Goal: Task Accomplishment & Management: Use online tool/utility

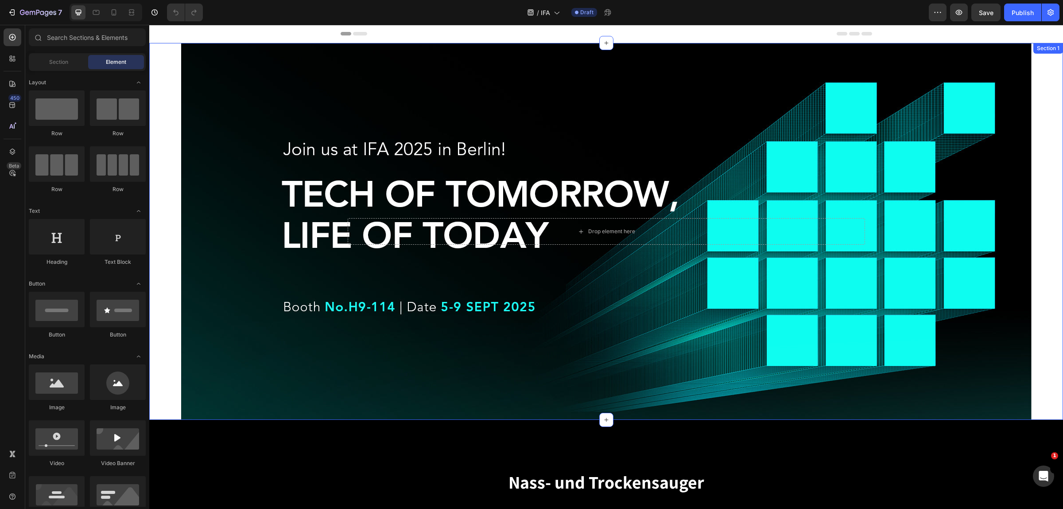
click at [169, 109] on div "Drop element here Hero Banner" at bounding box center [606, 231] width 914 height 377
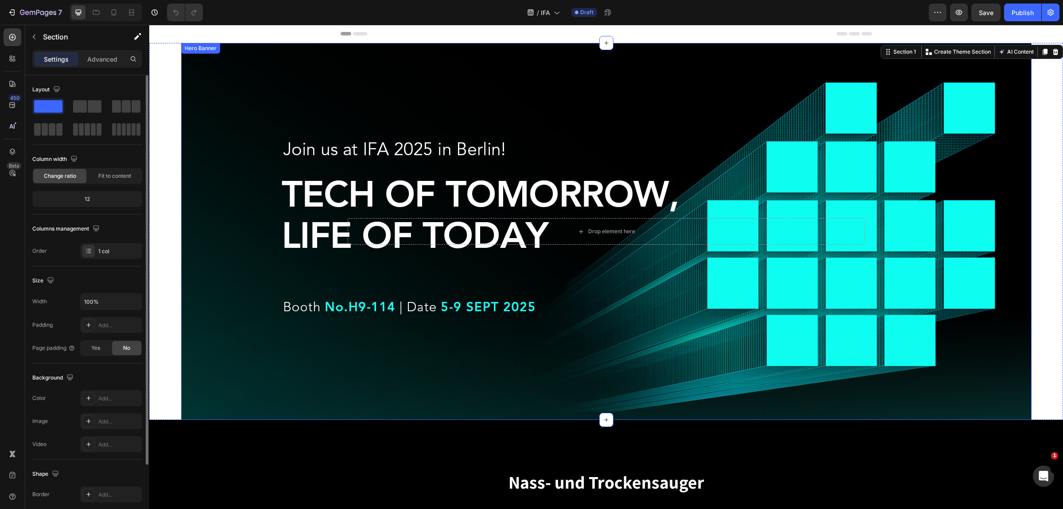
click at [345, 132] on div "Background Image" at bounding box center [606, 231] width 851 height 377
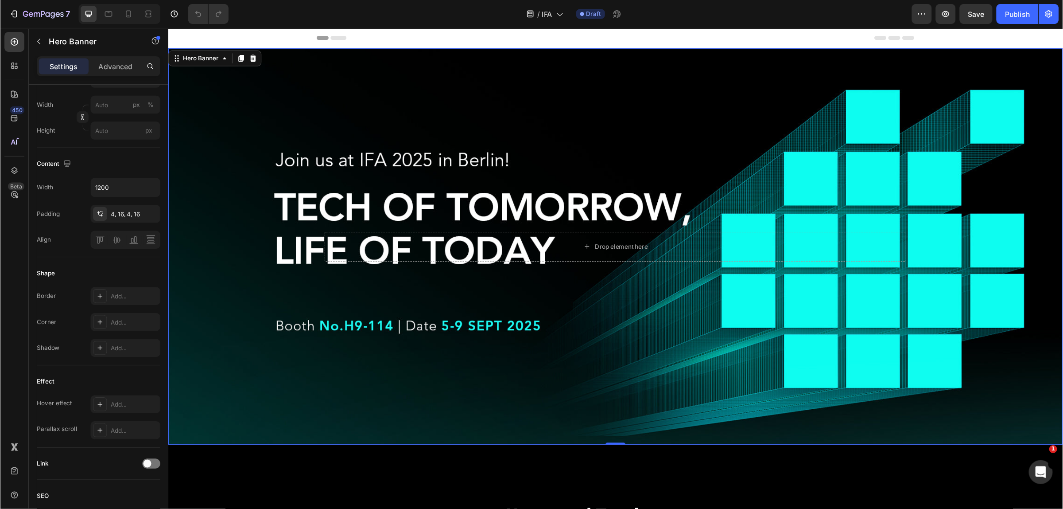
scroll to position [222, 0]
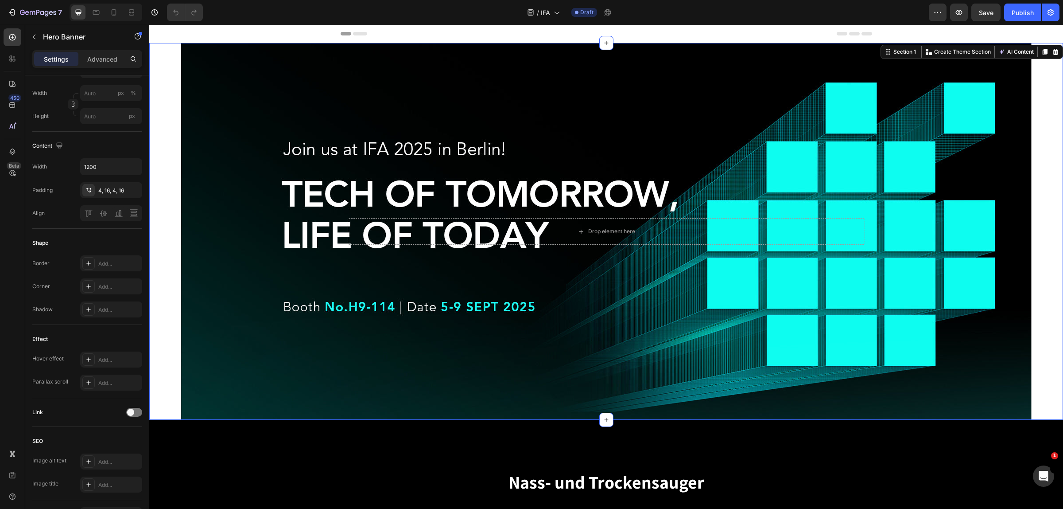
click at [166, 145] on div "Drop element here Hero Banner" at bounding box center [606, 231] width 914 height 377
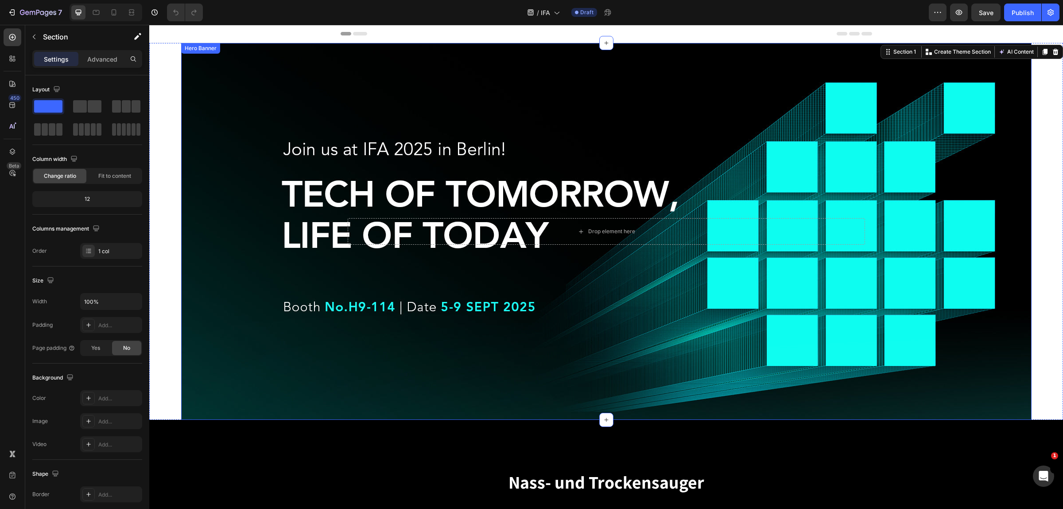
click at [240, 220] on div "Background Image" at bounding box center [606, 231] width 851 height 377
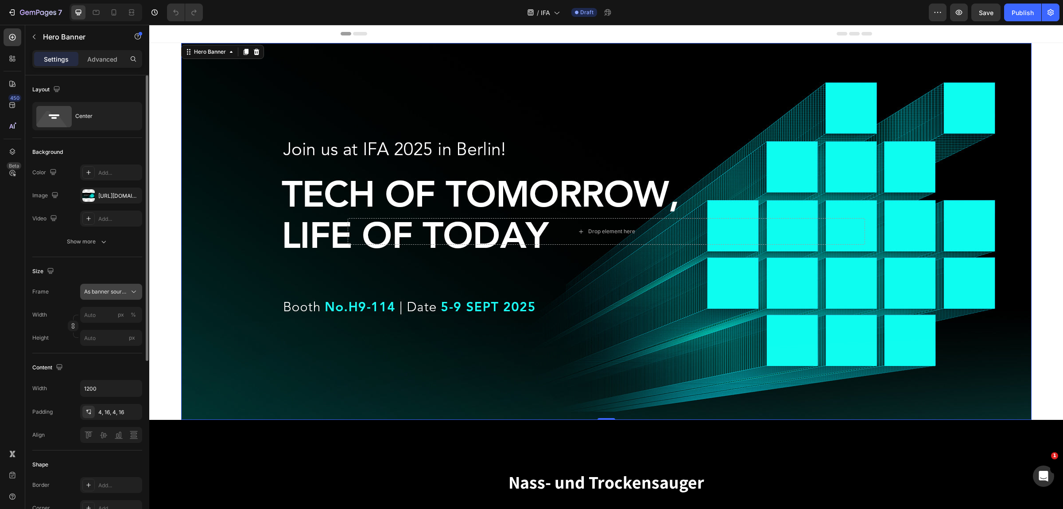
click at [136, 292] on icon at bounding box center [133, 291] width 9 height 9
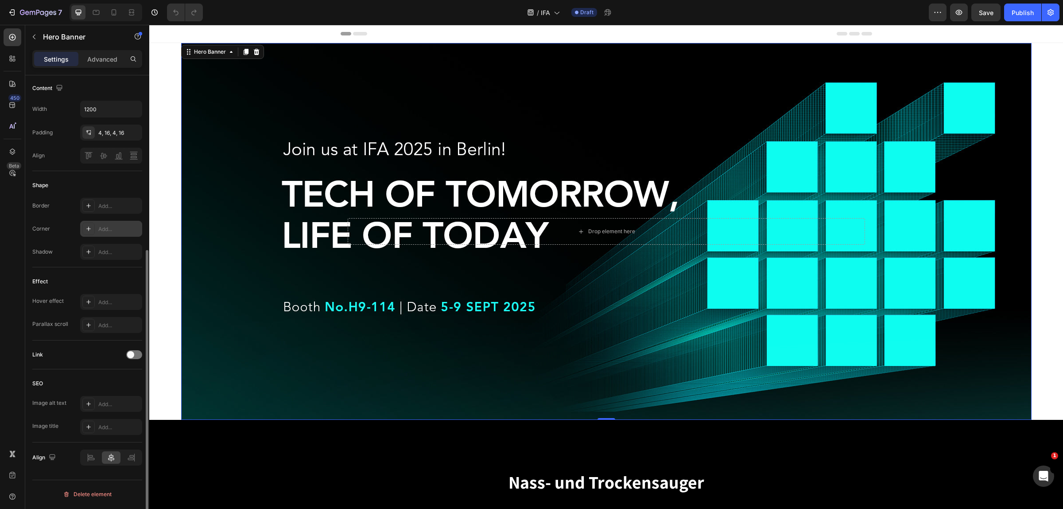
scroll to position [280, 0]
click at [166, 273] on div "Drop element here Hero Banner 0" at bounding box center [606, 231] width 914 height 377
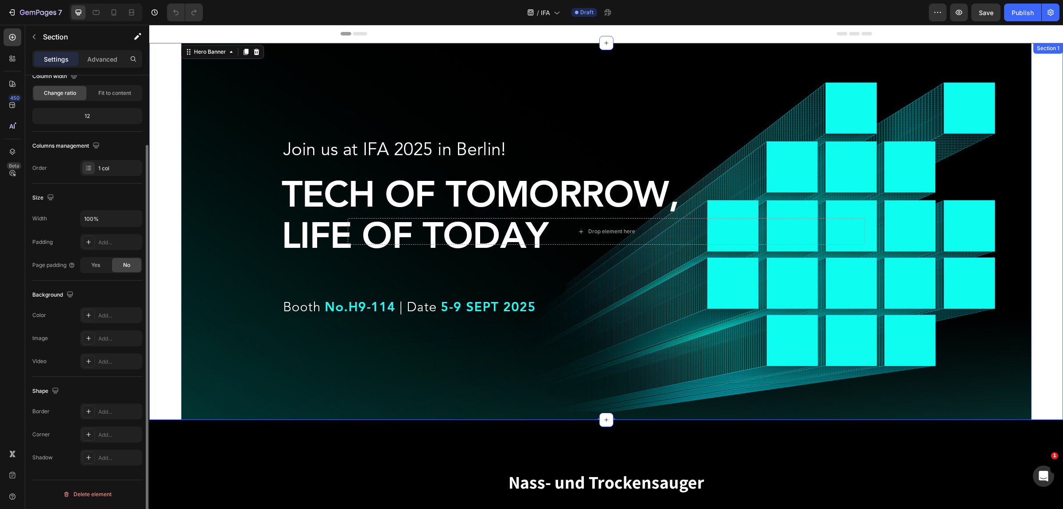
scroll to position [0, 0]
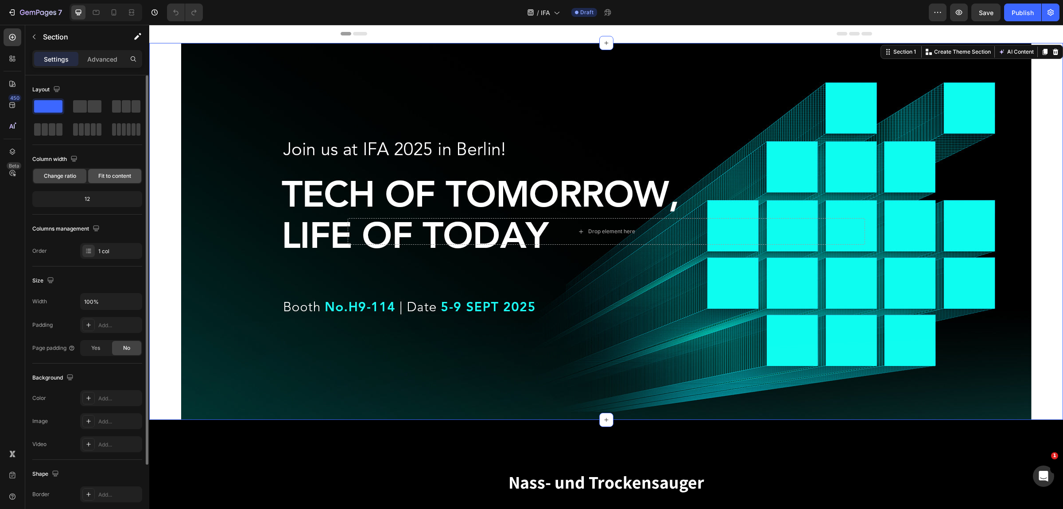
click at [123, 174] on span "Fit to content" at bounding box center [114, 176] width 33 height 8
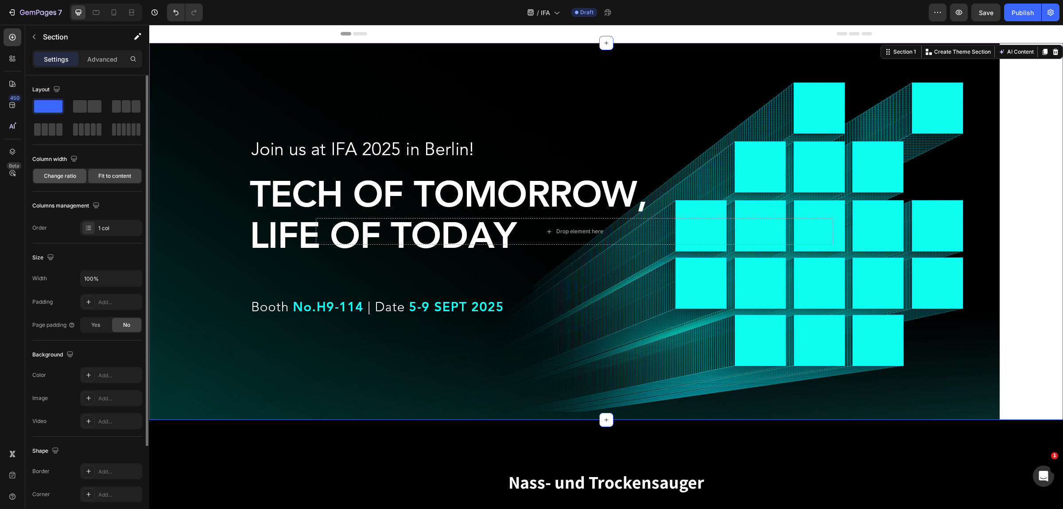
click at [61, 180] on span "Change ratio" at bounding box center [60, 176] width 32 height 8
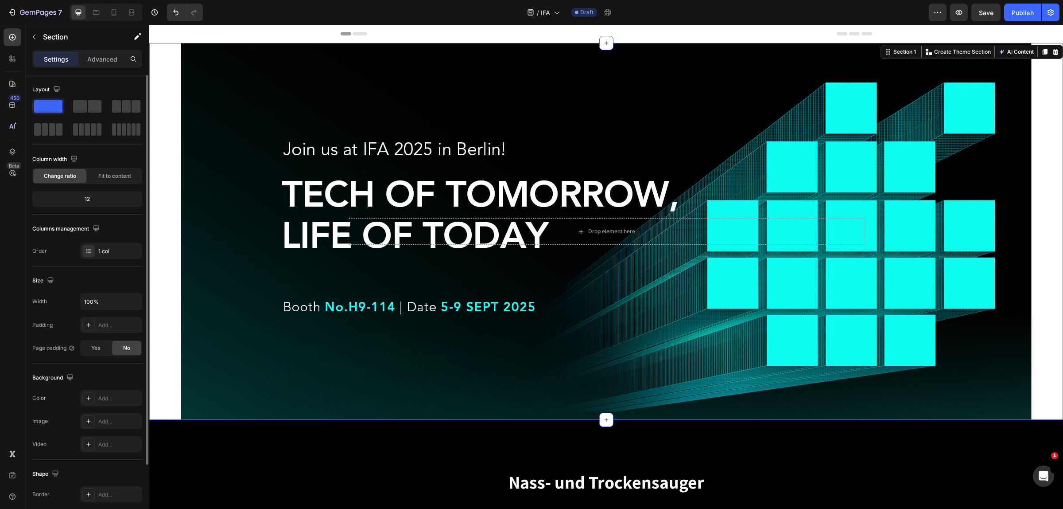
click at [97, 198] on div "12" at bounding box center [87, 199] width 106 height 12
click at [89, 198] on div "12" at bounding box center [87, 199] width 106 height 12
click at [126, 297] on button "button" at bounding box center [134, 301] width 16 height 16
click at [112, 341] on p "Default 1200px" at bounding box center [109, 341] width 51 height 8
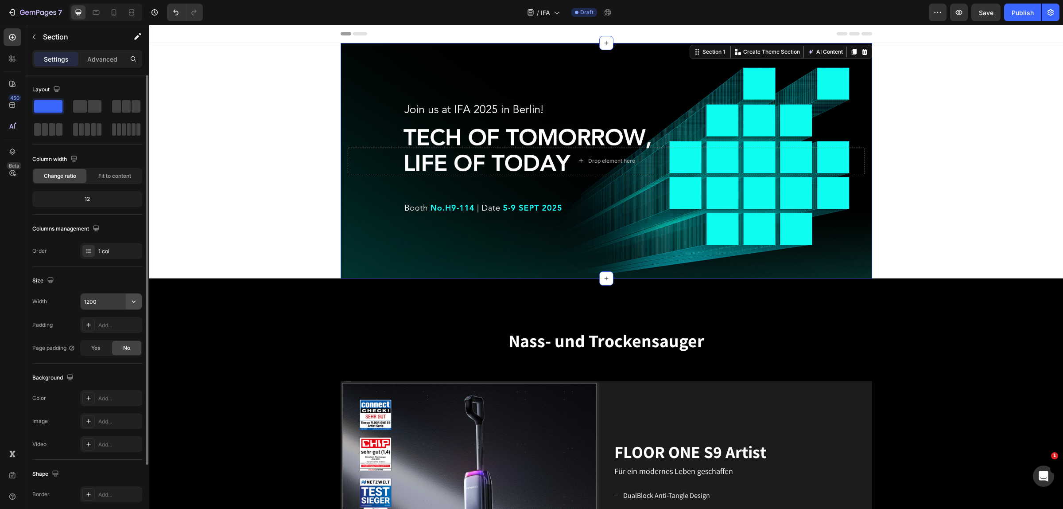
click at [134, 303] on icon "button" at bounding box center [133, 301] width 9 height 9
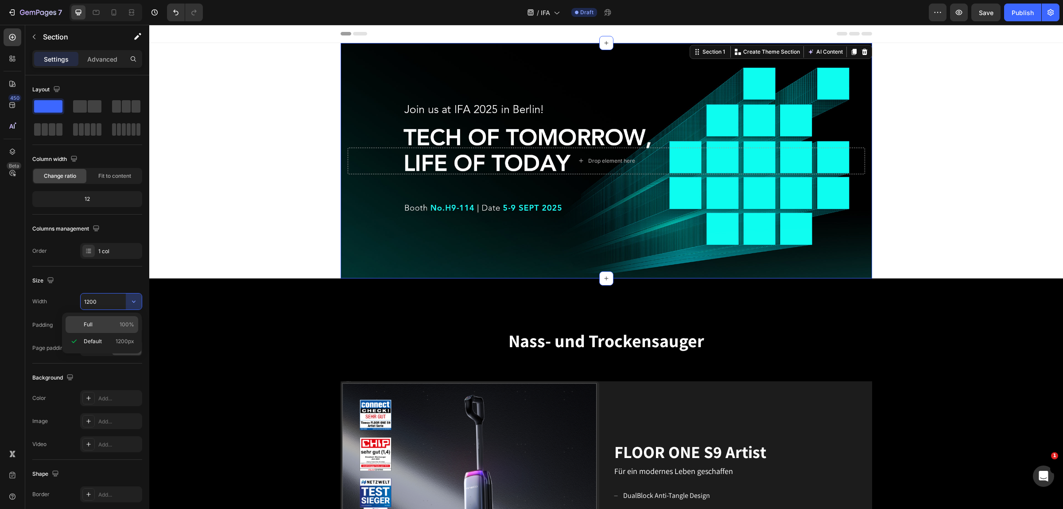
click at [131, 321] on span "100%" at bounding box center [127, 324] width 15 height 8
type input "100%"
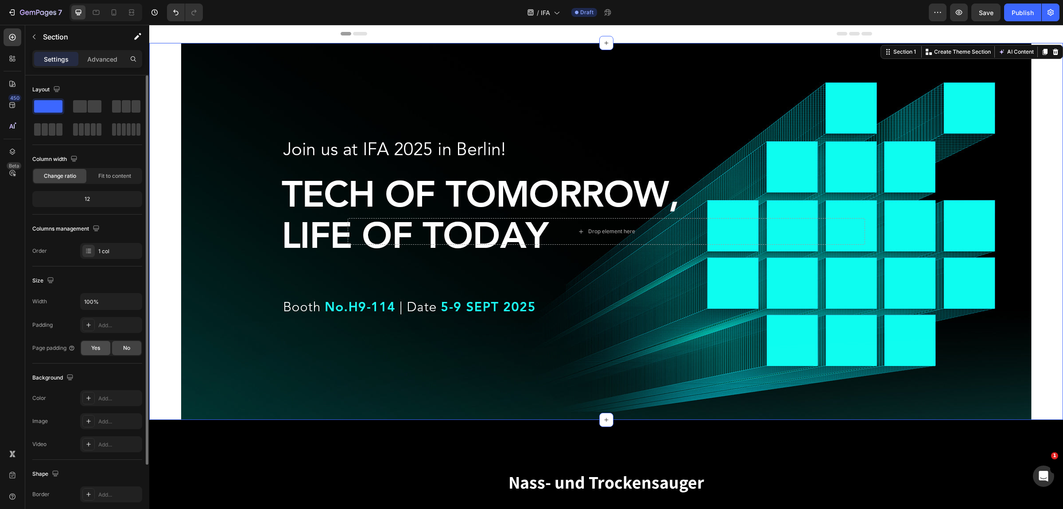
click at [100, 348] on span "Yes" at bounding box center [95, 348] width 9 height 8
click at [126, 353] on div "No" at bounding box center [126, 348] width 29 height 14
click at [102, 56] on p "Advanced" at bounding box center [102, 59] width 30 height 9
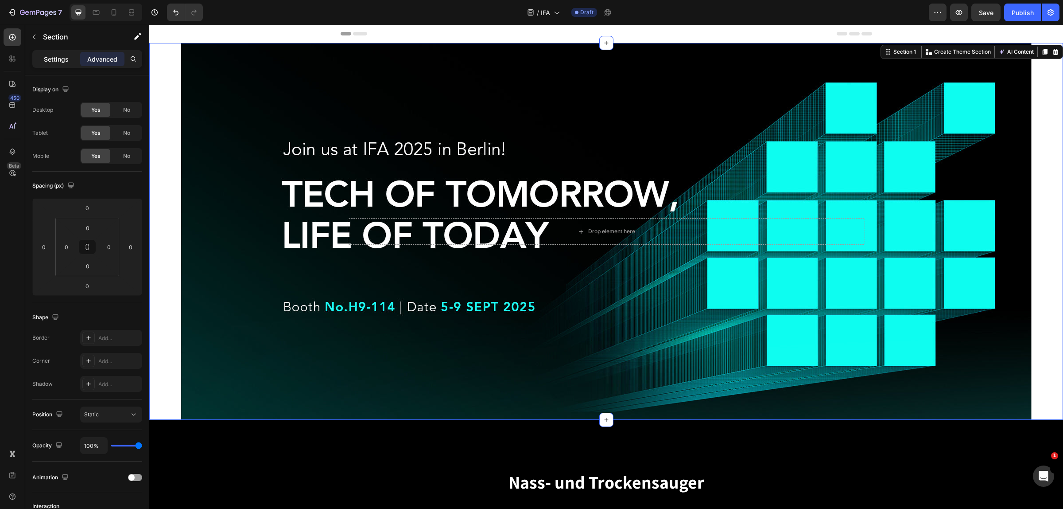
click at [55, 61] on p "Settings" at bounding box center [56, 59] width 25 height 9
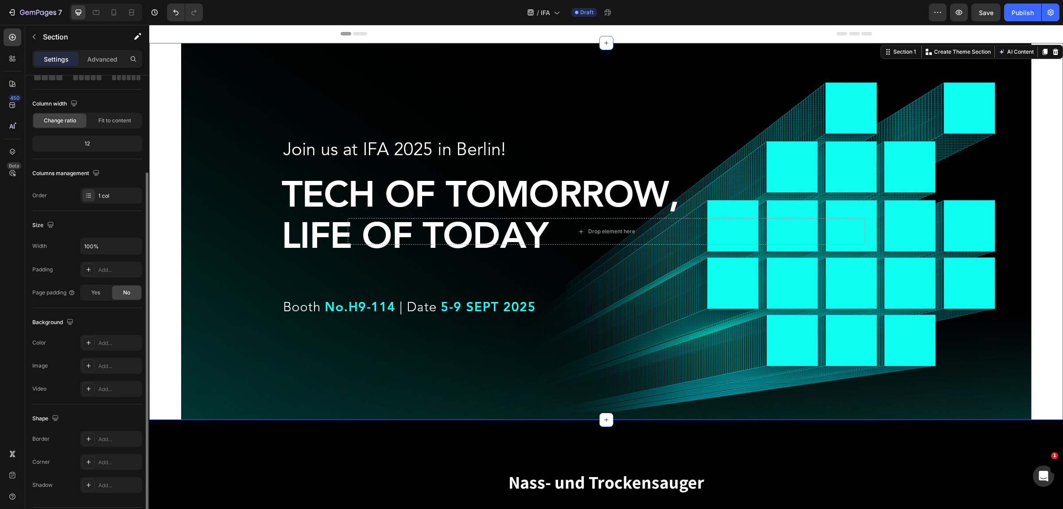
scroll to position [82, 0]
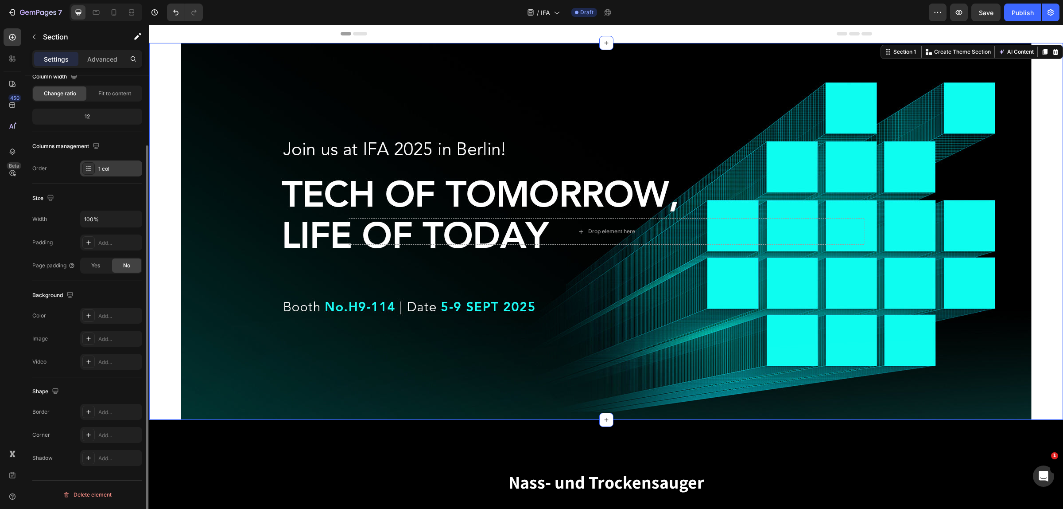
click at [92, 163] on div at bounding box center [88, 168] width 12 height 12
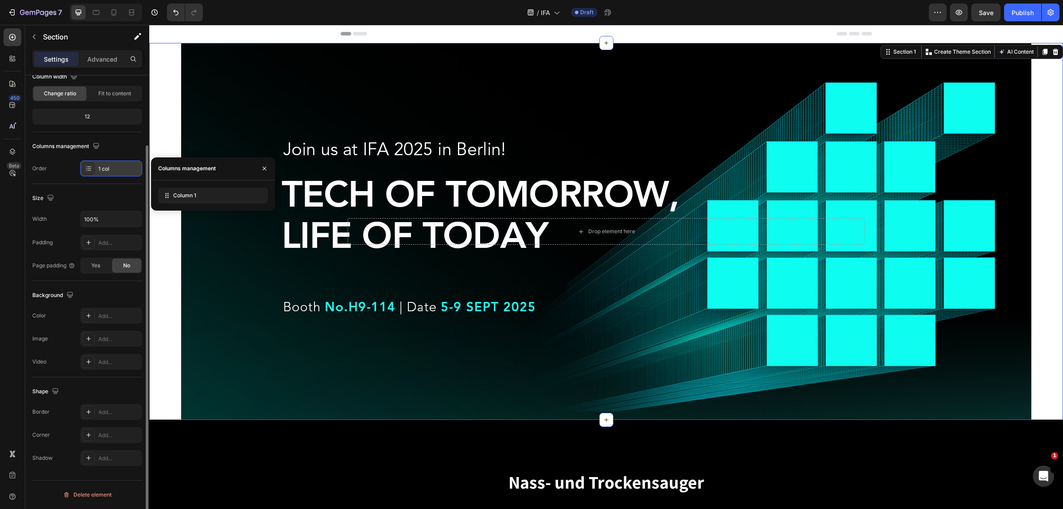
click at [92, 163] on div at bounding box center [88, 168] width 12 height 12
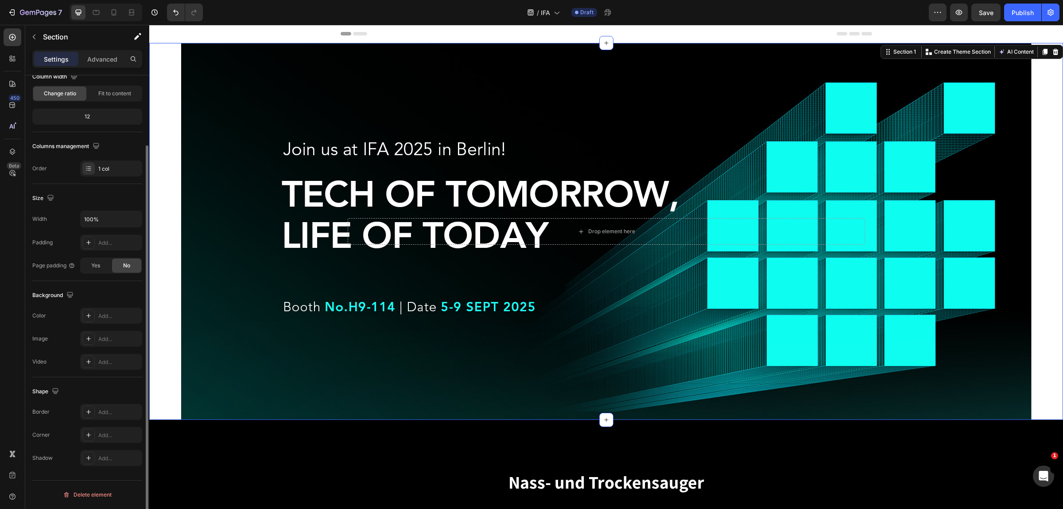
scroll to position [83, 0]
click at [204, 90] on div "Background Image" at bounding box center [606, 231] width 851 height 377
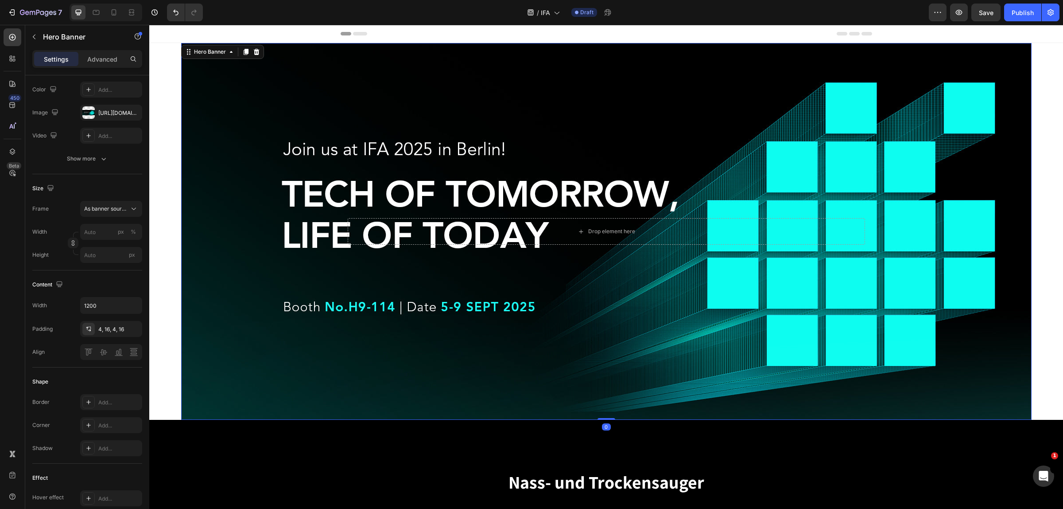
scroll to position [0, 0]
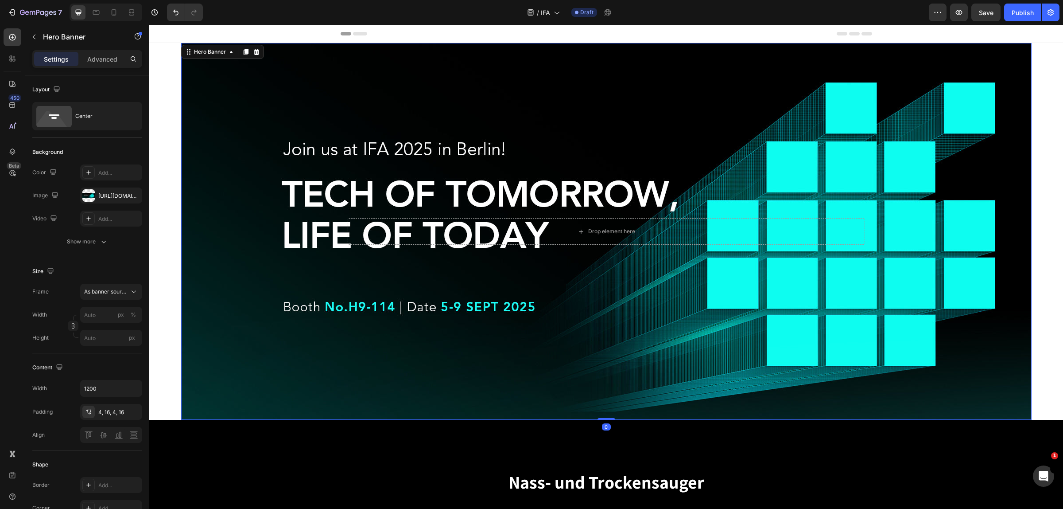
click at [238, 153] on div "Background Image" at bounding box center [606, 231] width 851 height 377
click at [96, 113] on div "Center" at bounding box center [102, 116] width 54 height 20
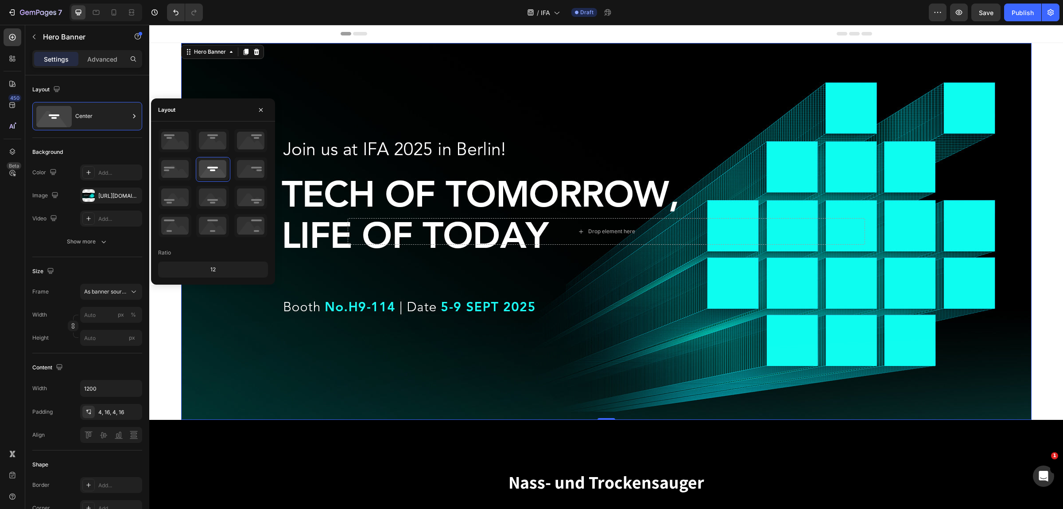
click at [201, 273] on div "12" at bounding box center [213, 269] width 106 height 12
click at [221, 270] on div "12" at bounding box center [213, 269] width 106 height 12
click at [209, 231] on icon at bounding box center [212, 225] width 33 height 23
click at [221, 142] on icon at bounding box center [212, 140] width 33 height 23
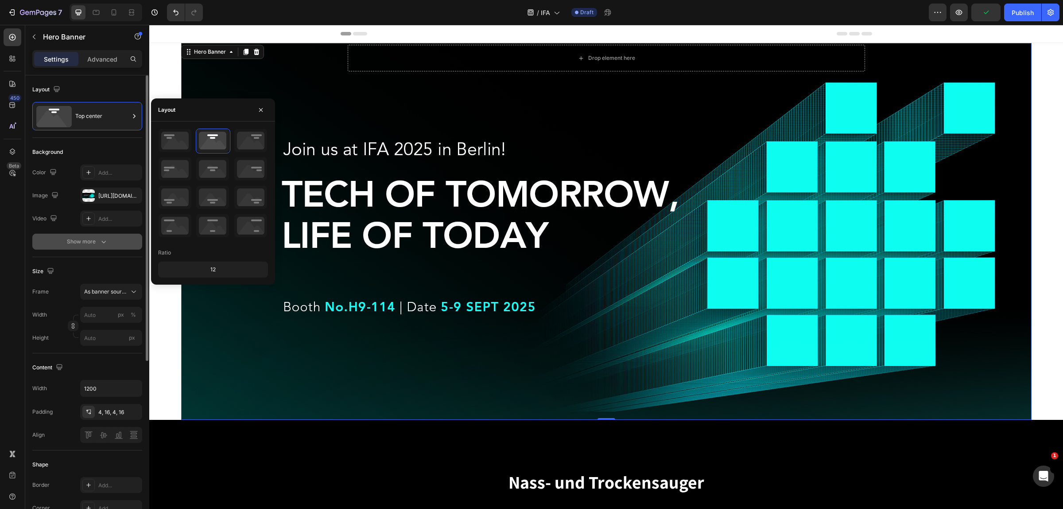
click at [105, 244] on icon "button" at bounding box center [103, 241] width 9 height 9
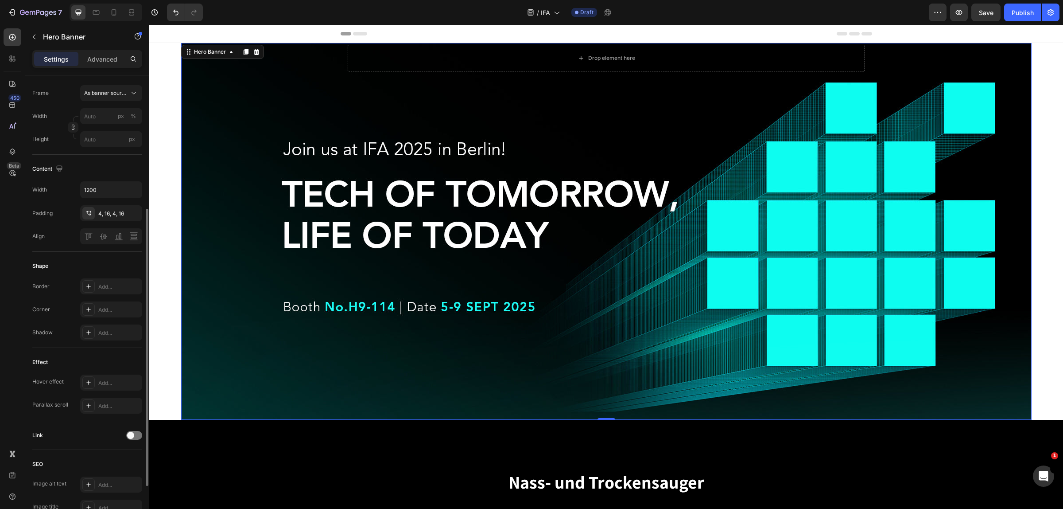
scroll to position [277, 0]
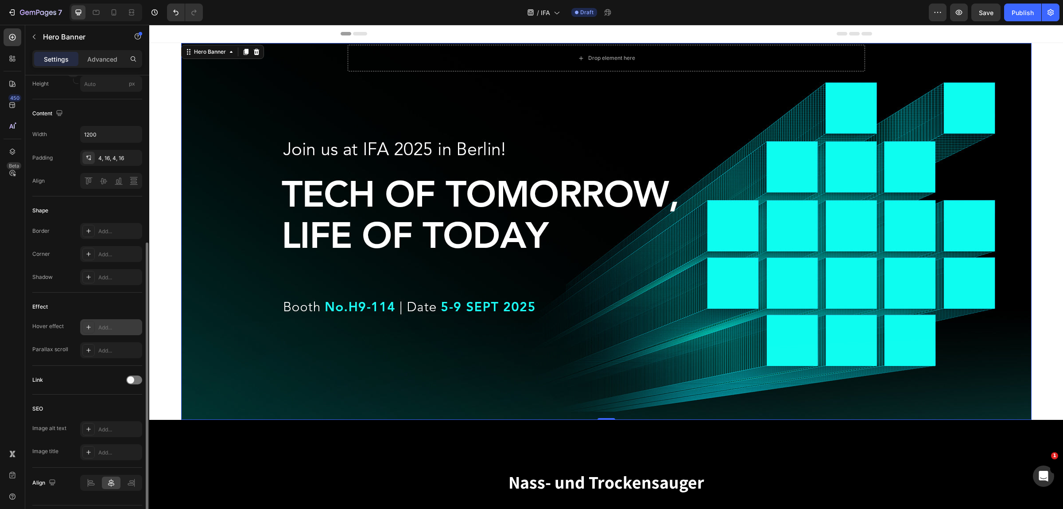
click at [105, 323] on div "Add..." at bounding box center [111, 327] width 62 height 16
click at [95, 350] on div "Add..." at bounding box center [111, 350] width 62 height 16
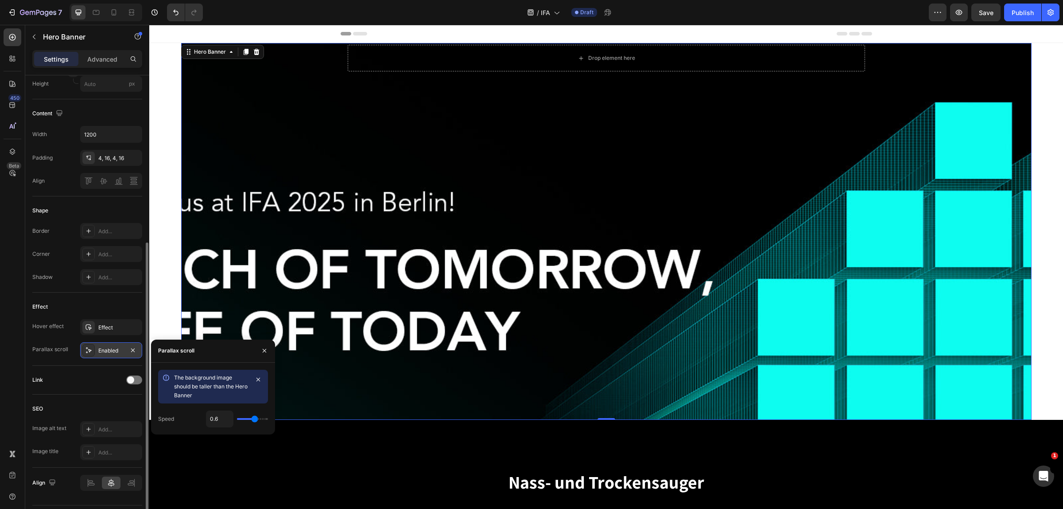
click at [96, 351] on div "Enabled" at bounding box center [111, 350] width 62 height 16
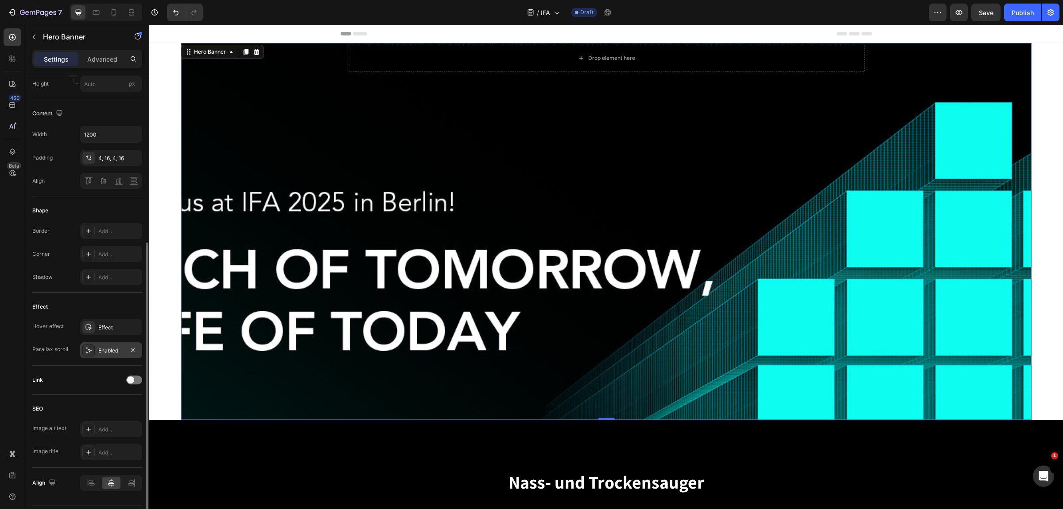
click at [114, 354] on div "Enabled" at bounding box center [111, 351] width 26 height 8
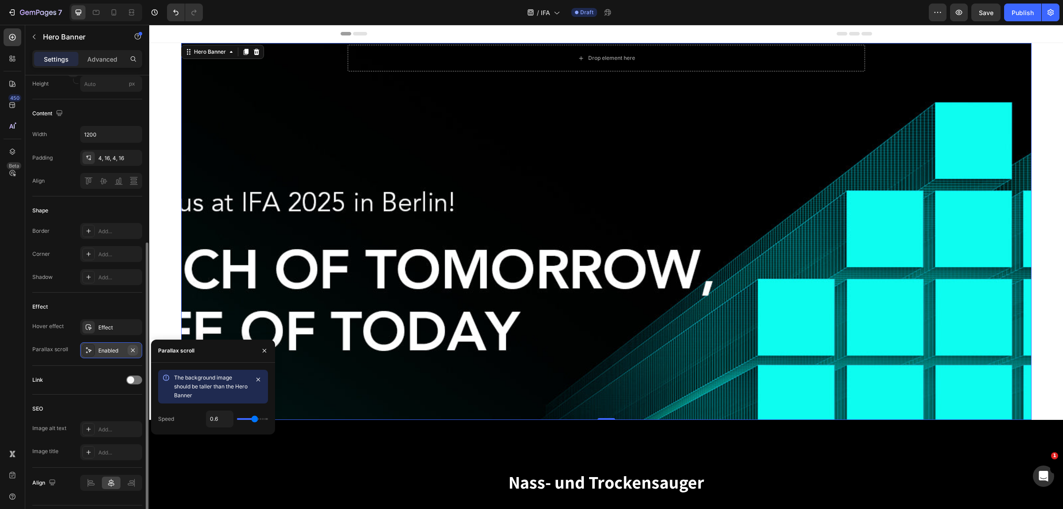
click at [132, 349] on icon "button" at bounding box center [132, 350] width 7 height 7
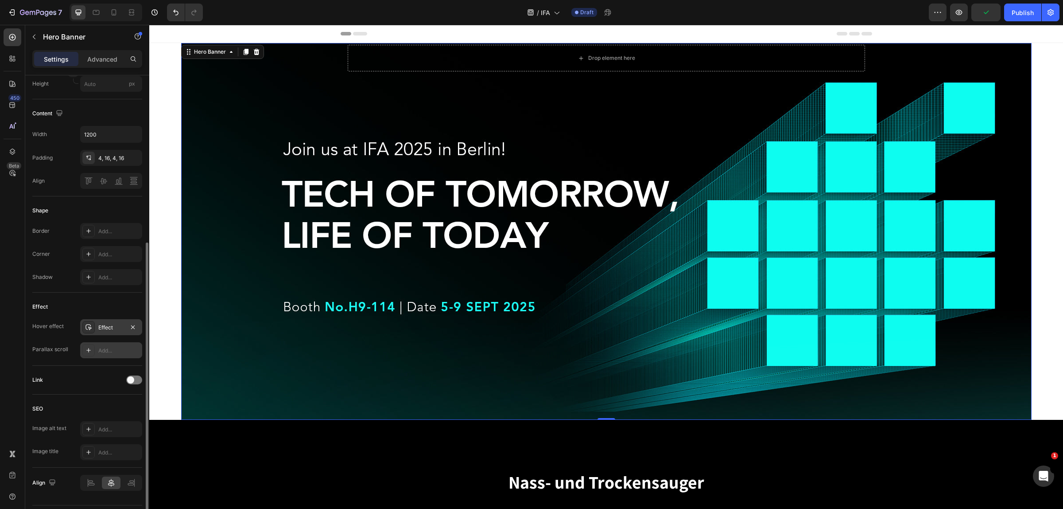
click at [118, 328] on div "Effect" at bounding box center [111, 327] width 26 height 8
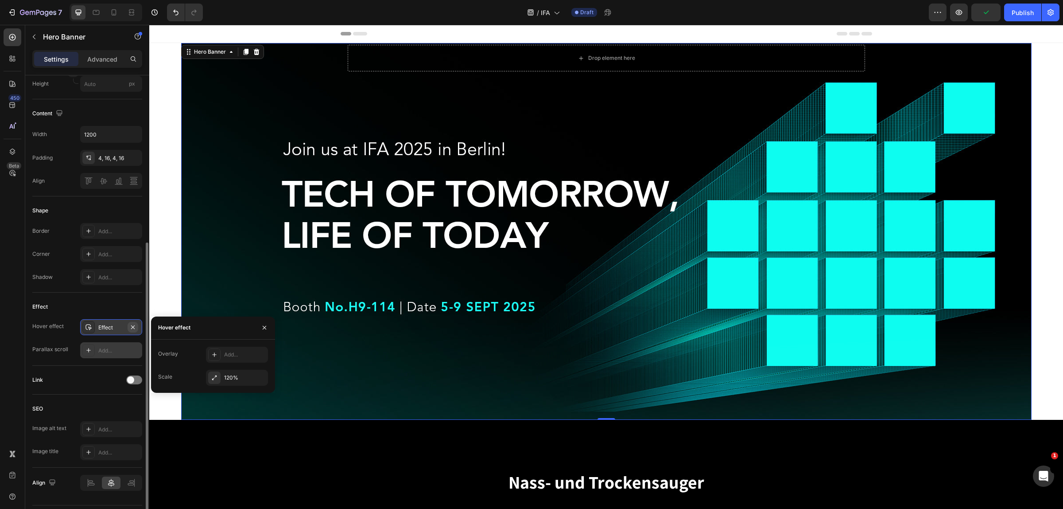
click at [132, 326] on icon "button" at bounding box center [132, 326] width 7 height 7
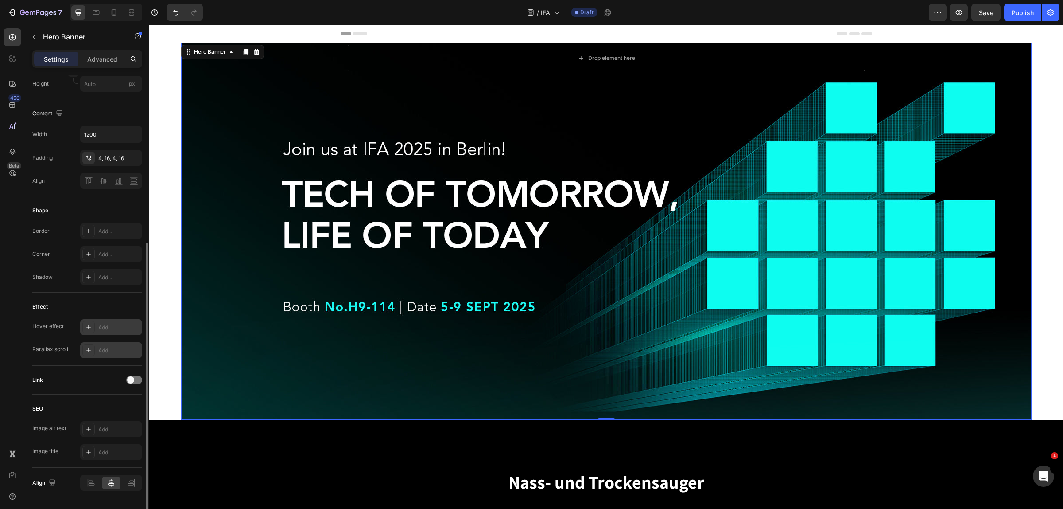
click at [101, 377] on div "Link" at bounding box center [87, 380] width 110 height 14
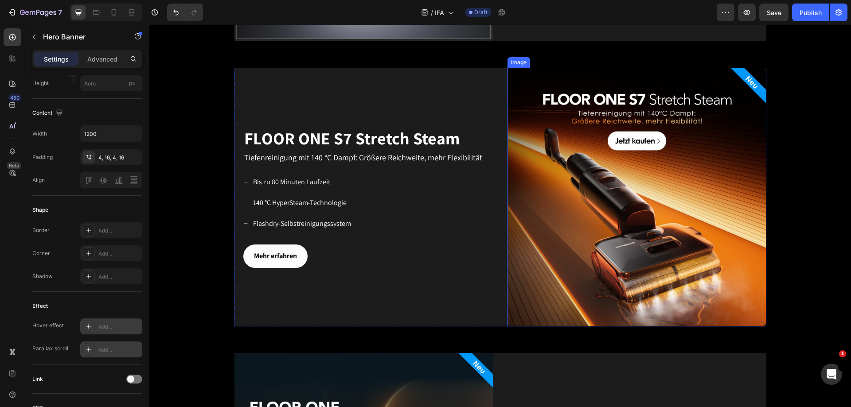
scroll to position [676, 0]
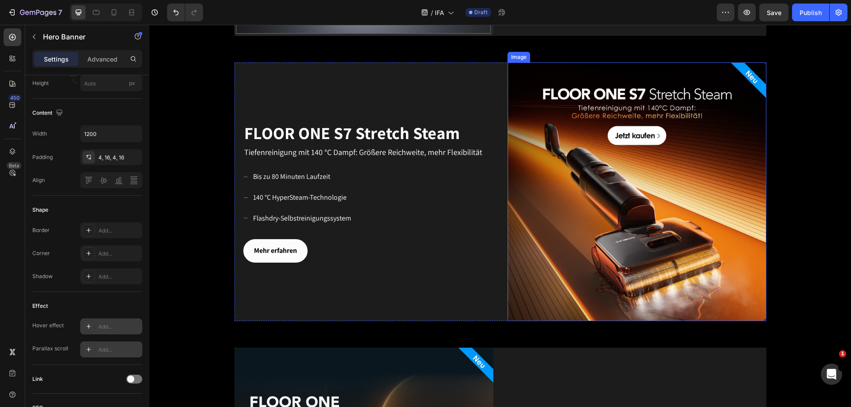
click at [593, 222] on img at bounding box center [636, 191] width 259 height 259
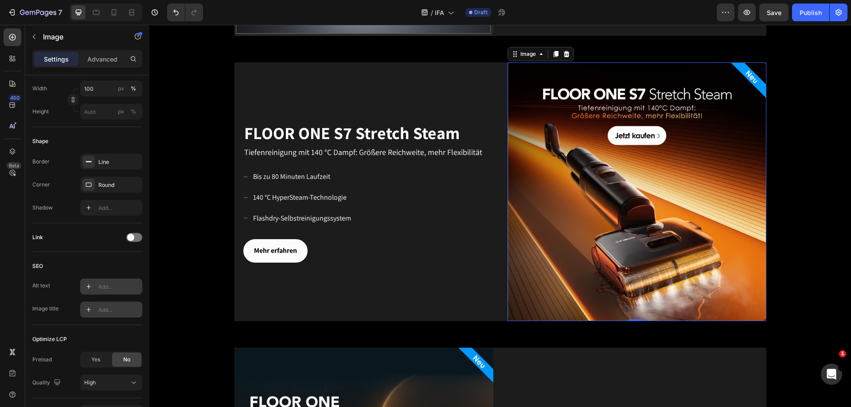
scroll to position [0, 0]
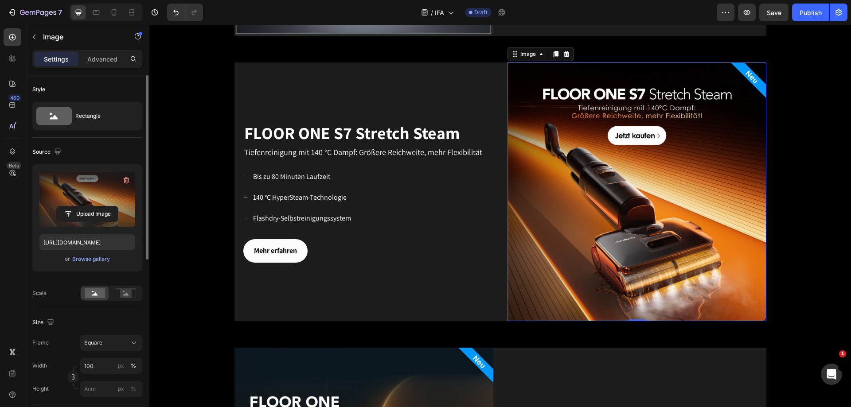
click at [77, 196] on label at bounding box center [87, 199] width 96 height 56
click at [77, 206] on input "file" at bounding box center [87, 213] width 61 height 15
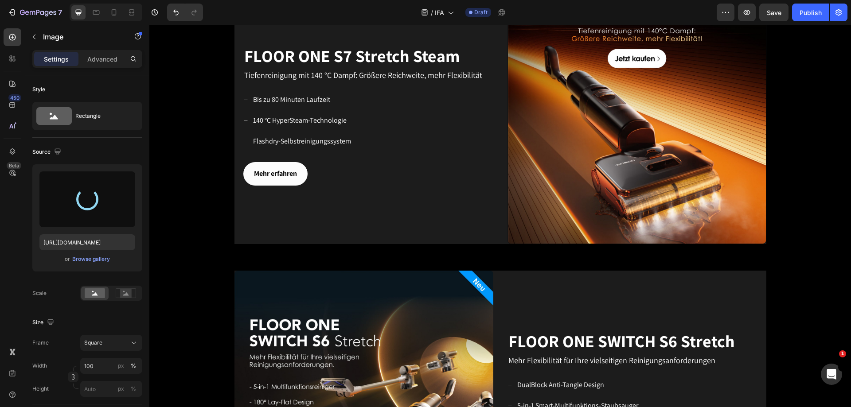
scroll to position [798, 0]
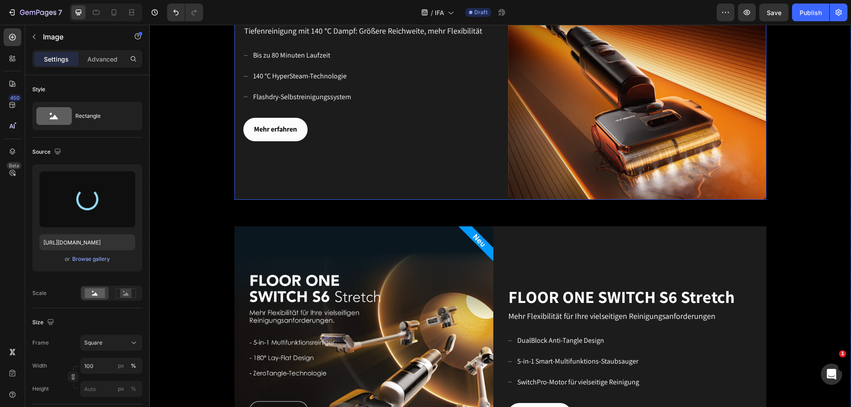
type input "[URL][DOMAIN_NAME]"
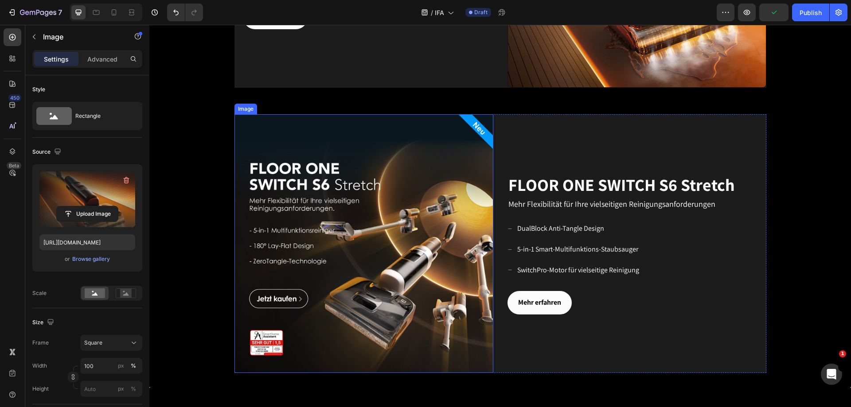
scroll to position [975, 0]
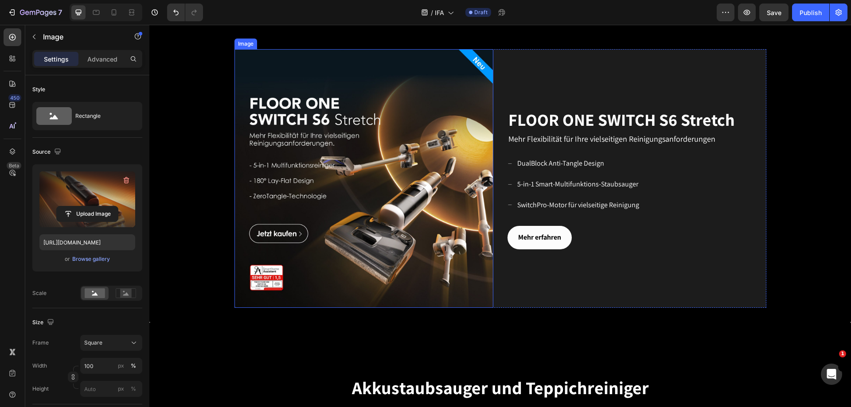
click at [368, 170] on img at bounding box center [363, 178] width 259 height 259
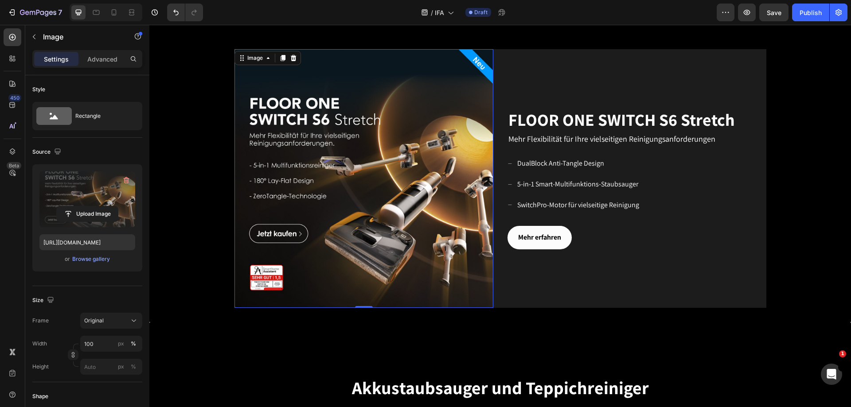
click at [86, 183] on label at bounding box center [87, 199] width 96 height 56
click at [86, 206] on input "file" at bounding box center [87, 213] width 61 height 15
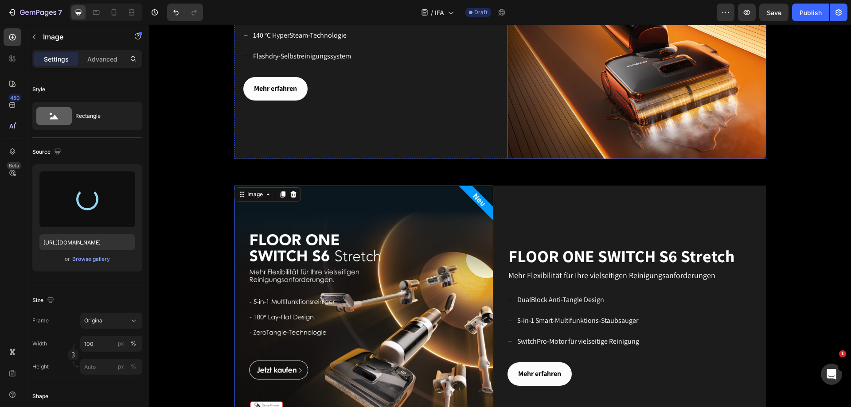
scroll to position [842, 0]
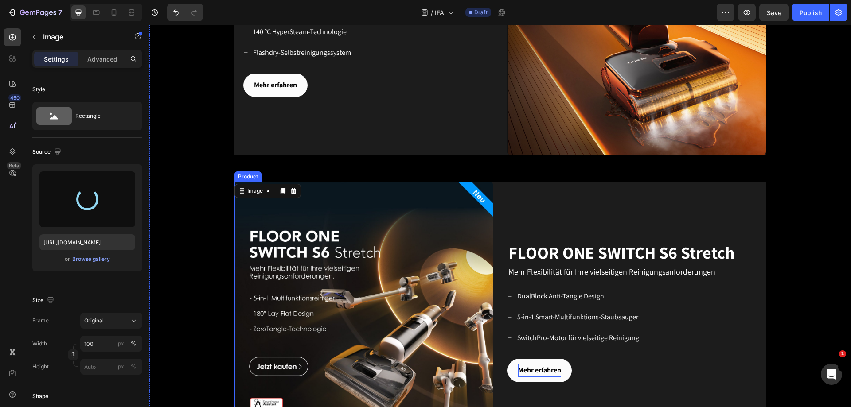
type input "[URL][DOMAIN_NAME]"
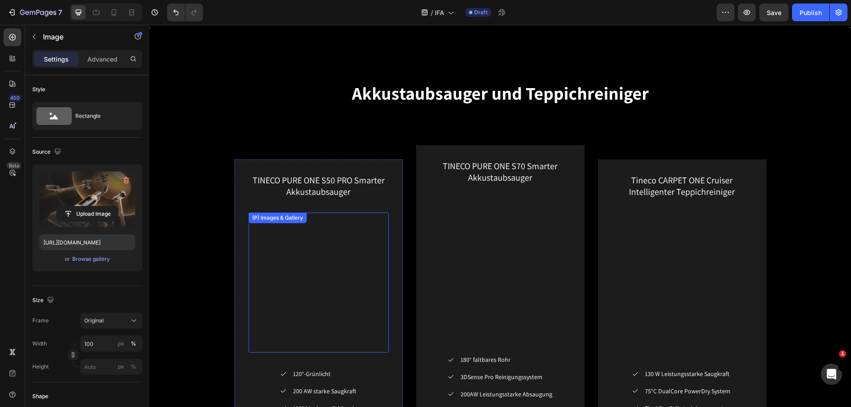
scroll to position [1285, 0]
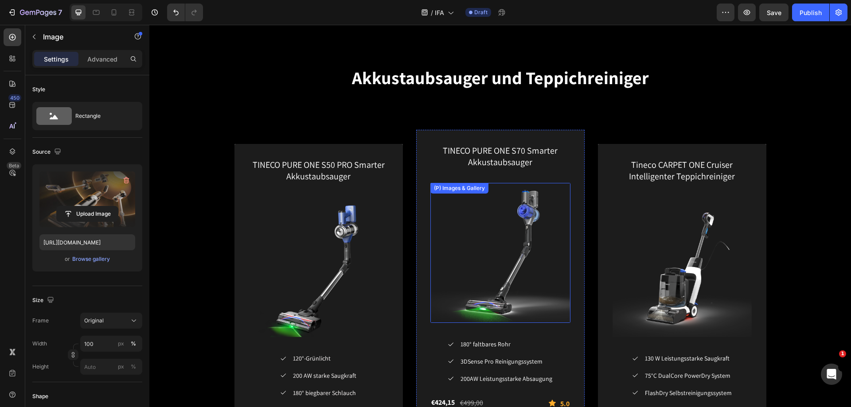
click at [516, 226] on img at bounding box center [500, 253] width 140 height 140
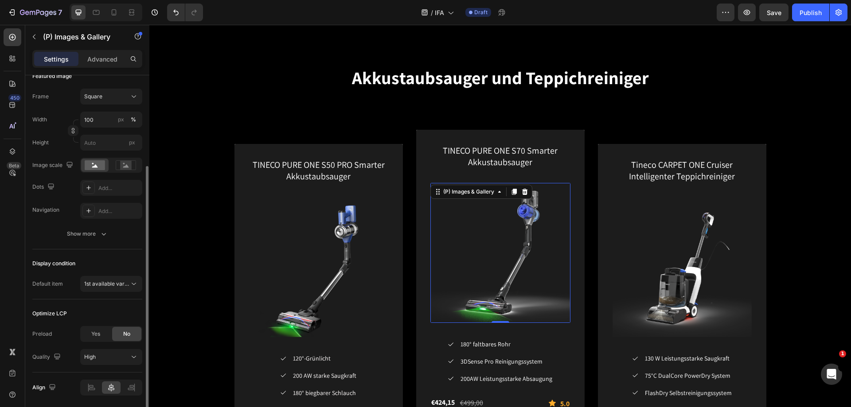
scroll to position [164, 0]
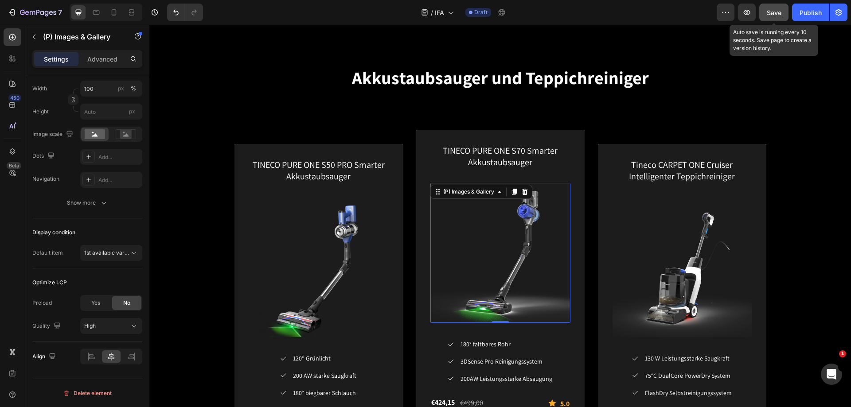
click at [773, 16] on span "Save" at bounding box center [774, 13] width 15 height 8
